Goal: Task Accomplishment & Management: Use online tool/utility

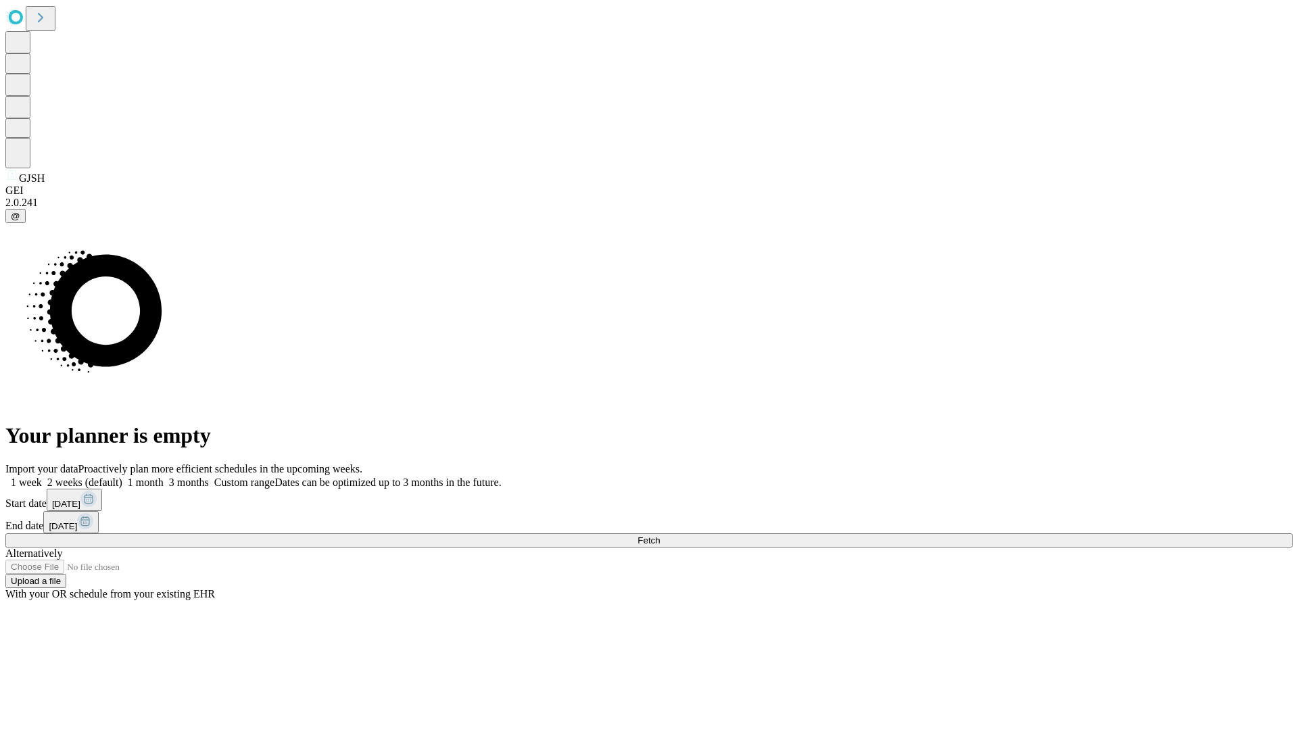
click at [660, 535] on span "Fetch" at bounding box center [649, 540] width 22 height 10
